Goal: Task Accomplishment & Management: Complete application form

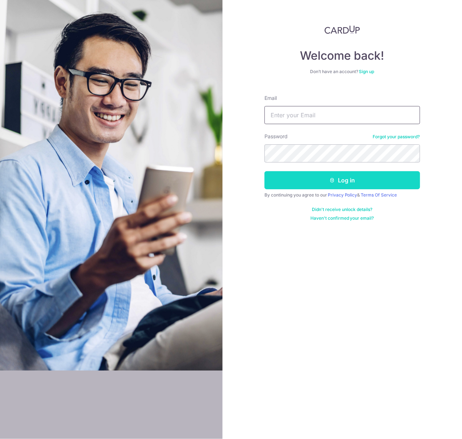
type input "tania.teng@fundingsocieties.com"
click at [333, 178] on icon "submit" at bounding box center [332, 180] width 6 height 6
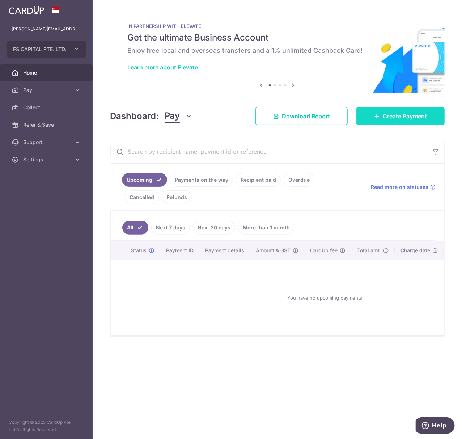
click at [385, 112] on span "Create Payment" at bounding box center [405, 116] width 44 height 9
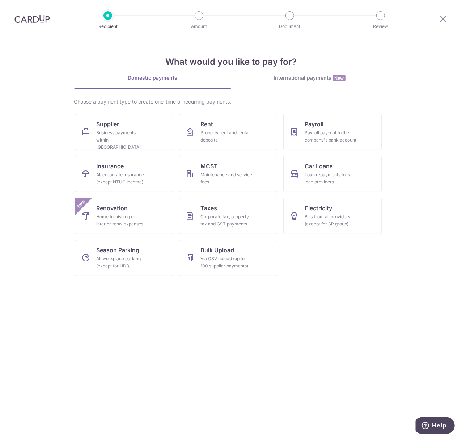
click at [300, 76] on div "International payments New" at bounding box center [309, 78] width 157 height 8
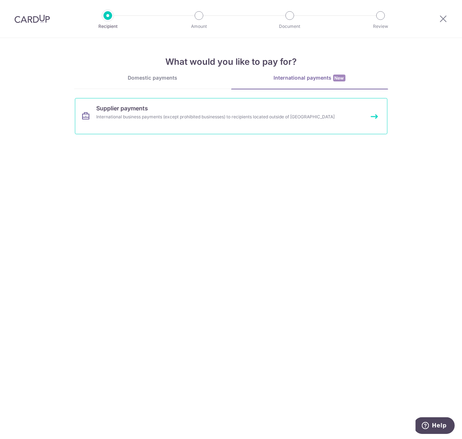
click at [147, 119] on div "International business payments (except prohibited businesses) to recipients lo…" at bounding box center [222, 116] width 250 height 7
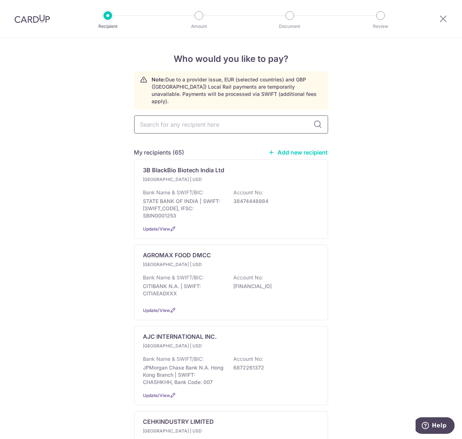
click at [151, 115] on input "text" at bounding box center [231, 124] width 194 height 18
type input "KLN MEDIA"
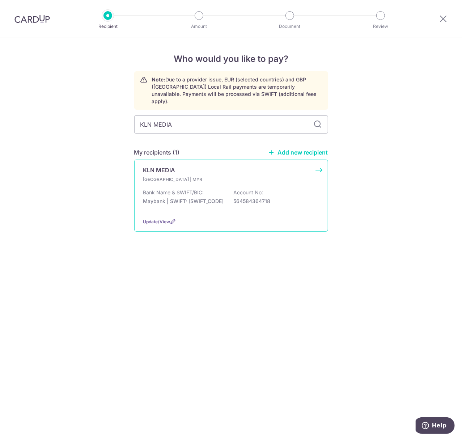
click at [239, 198] on p "564584364718" at bounding box center [274, 201] width 81 height 7
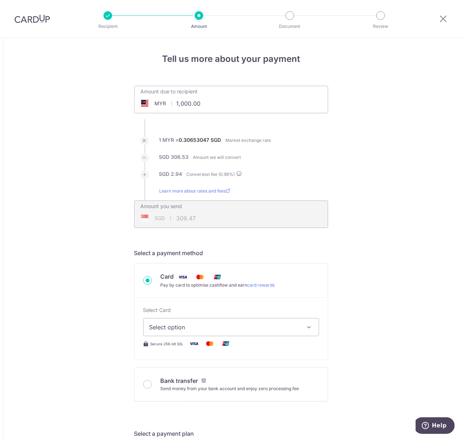
drag, startPoint x: 210, startPoint y: 104, endPoint x: 132, endPoint y: 101, distance: 78.2
click at [134, 101] on div "Amount due to recipient MYR 1,000.00 1000" at bounding box center [231, 100] width 194 height 28
paste input "255"
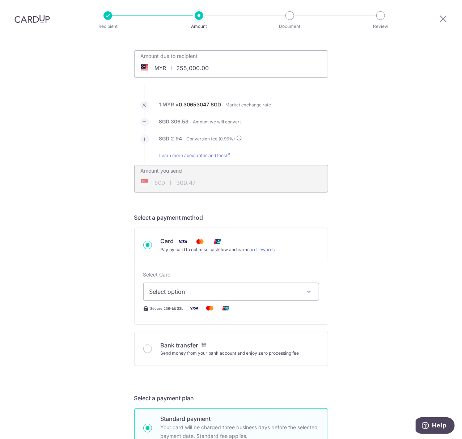
scroll to position [96, 0]
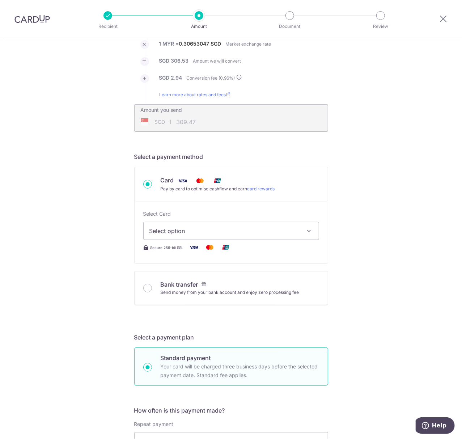
click at [147, 289] on input "Bank transfer Send money from your bank account and enjoy zero processing fee" at bounding box center [147, 288] width 9 height 9
type input "255,000.00"
type input "78,914.78"
radio input "true"
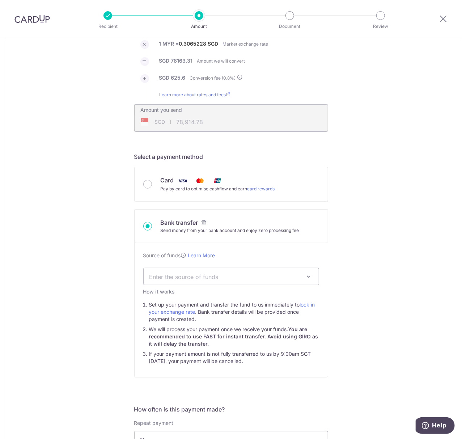
type input "255,000.00"
type input "78,788.91"
click at [157, 277] on span "Enter the source of funds" at bounding box center [226, 277] width 152 height 8
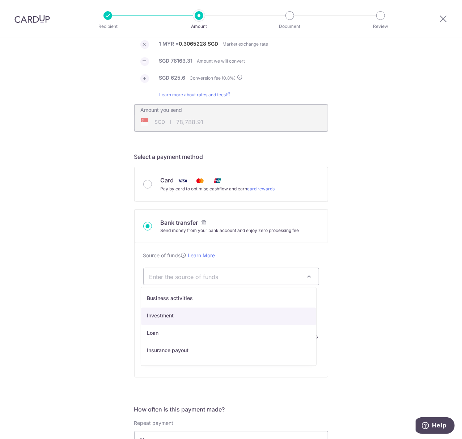
select select "2"
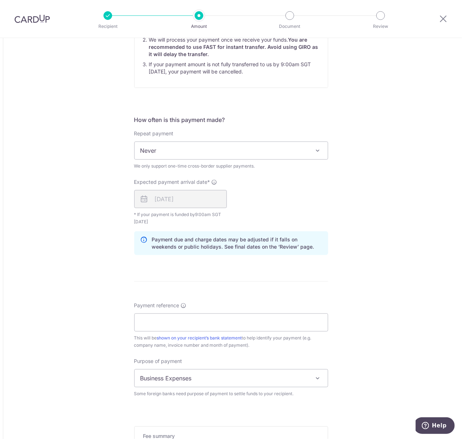
scroll to position [434, 0]
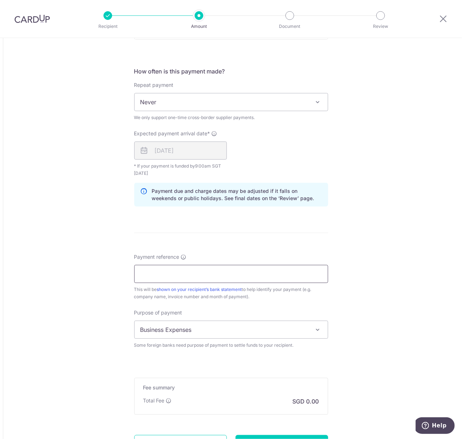
click at [173, 275] on input "Payment reference" at bounding box center [231, 274] width 194 height 18
type input "STOREPAIR INV 2235"
click at [271, 335] on span "Business Expenses" at bounding box center [231, 329] width 193 height 17
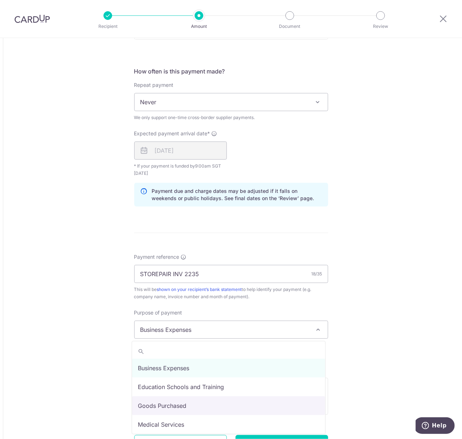
select select "Goods Purchased"
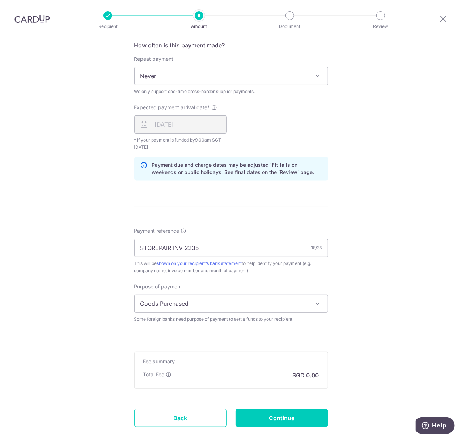
scroll to position [504, 0]
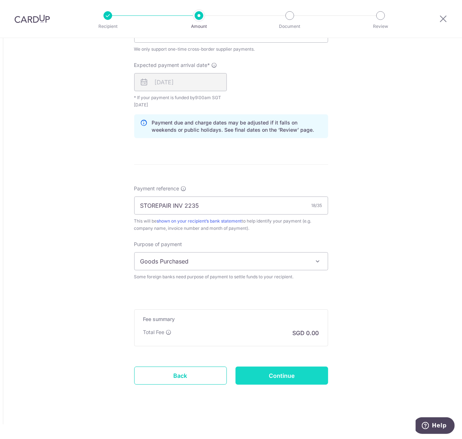
click at [294, 371] on input "Continue" at bounding box center [282, 376] width 93 height 18
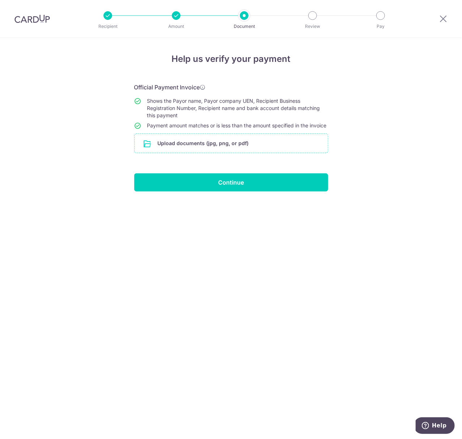
click at [207, 141] on input "file" at bounding box center [231, 143] width 193 height 19
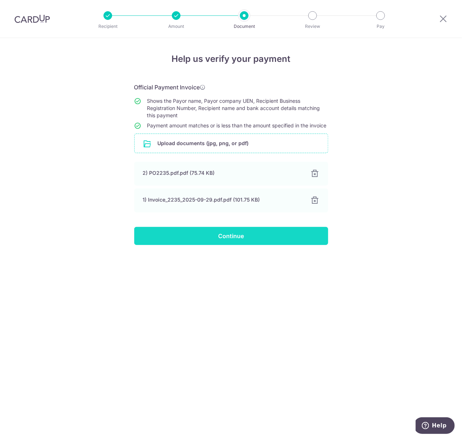
click at [236, 237] on input "Continue" at bounding box center [231, 236] width 194 height 18
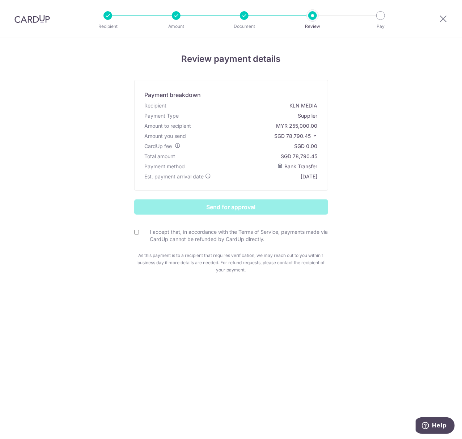
click at [135, 231] on input "I accept that, in accordance with the Terms of Service, payments made via CardU…" at bounding box center [136, 232] width 5 height 5
checkbox input "true"
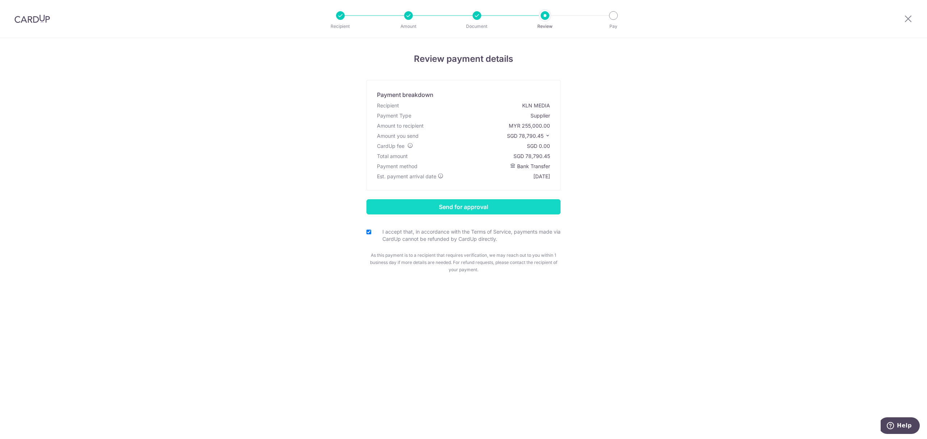
click at [462, 209] on input "Send for approval" at bounding box center [463, 206] width 194 height 15
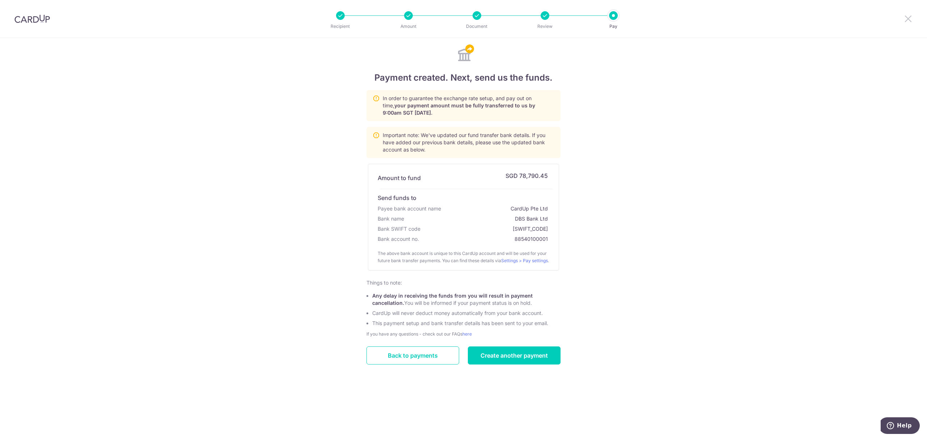
click at [909, 19] on icon at bounding box center [908, 18] width 9 height 9
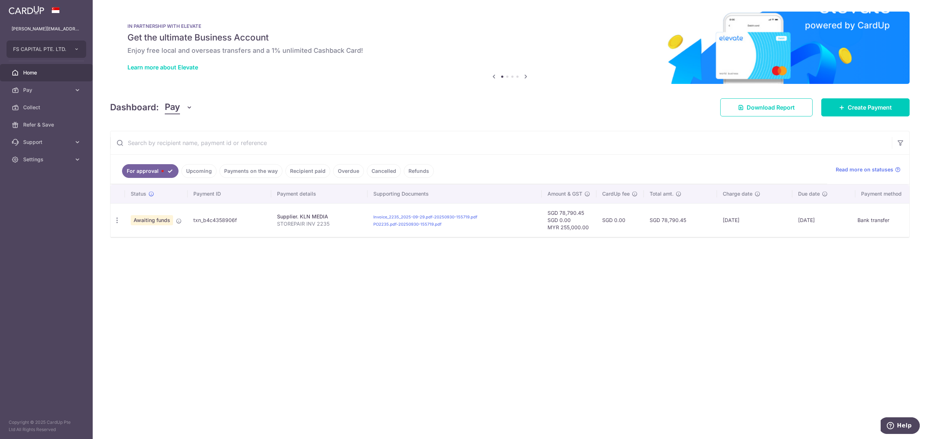
drag, startPoint x: 43, startPoint y: 161, endPoint x: 55, endPoint y: 170, distance: 14.7
click at [44, 161] on span "Settings" at bounding box center [47, 159] width 48 height 7
drag, startPoint x: 29, startPoint y: 195, endPoint x: 52, endPoint y: 200, distance: 23.4
click at [30, 195] on span "Logout" at bounding box center [47, 194] width 48 height 7
